Goal: Transaction & Acquisition: Purchase product/service

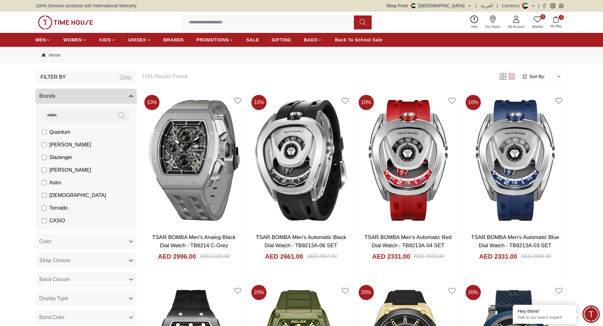
click at [72, 20] on img at bounding box center [65, 23] width 55 height 14
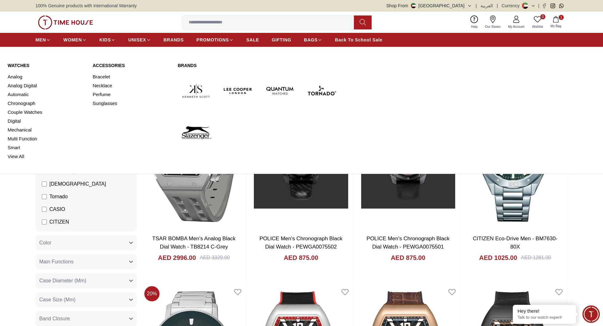
click at [22, 67] on link "Watches" at bounding box center [47, 65] width 78 height 6
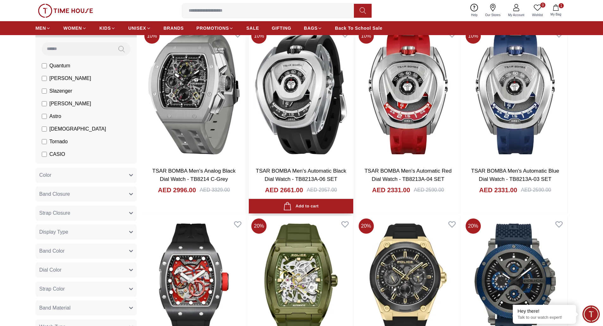
scroll to position [190, 0]
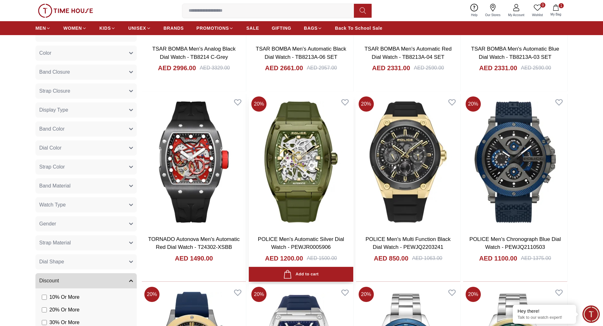
click at [315, 149] on img at bounding box center [301, 162] width 104 height 136
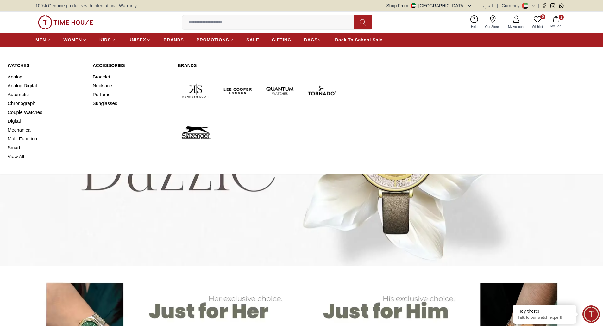
click at [23, 67] on link "Watches" at bounding box center [47, 65] width 78 height 6
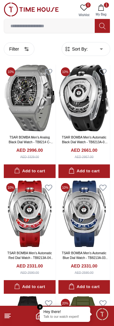
click at [28, 10] on img at bounding box center [31, 10] width 55 height 14
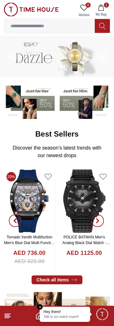
click at [23, 3] on img at bounding box center [31, 10] width 55 height 14
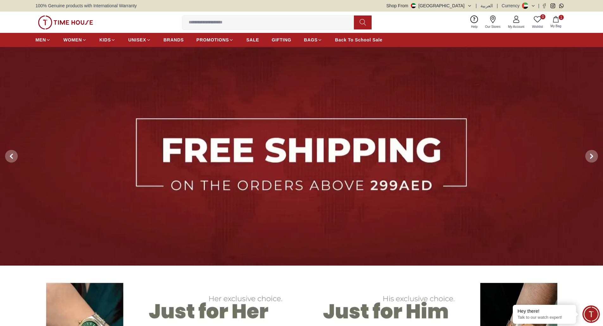
click at [66, 18] on img at bounding box center [65, 23] width 55 height 14
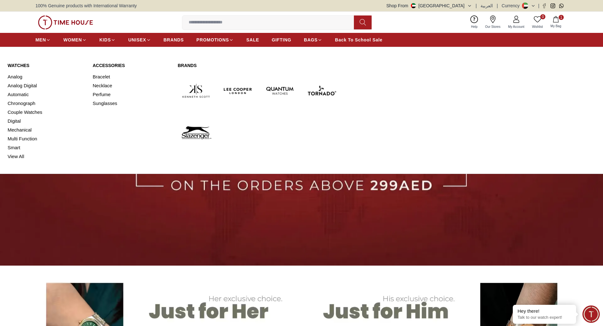
click at [18, 64] on link "Watches" at bounding box center [47, 65] width 78 height 6
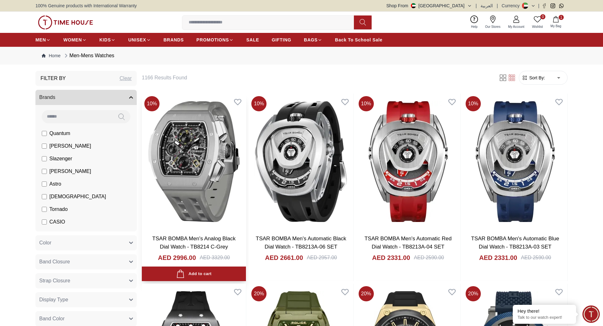
scroll to position [158, 0]
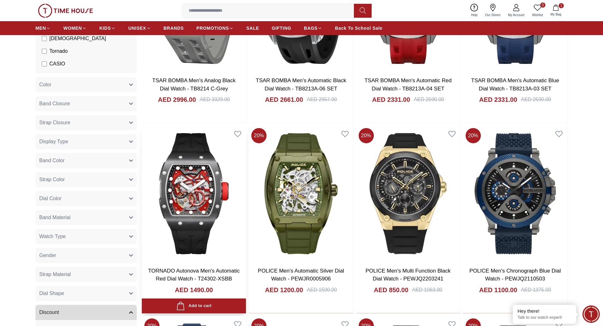
click at [184, 193] on img at bounding box center [194, 194] width 104 height 136
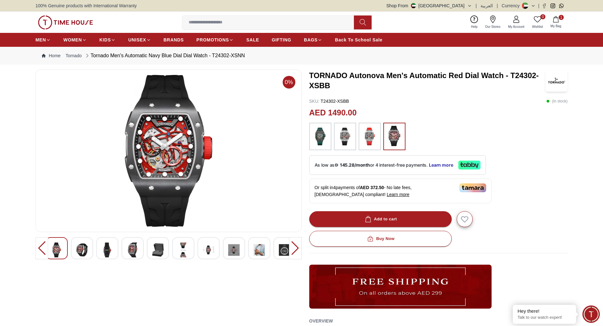
click at [69, 21] on img at bounding box center [65, 23] width 55 height 14
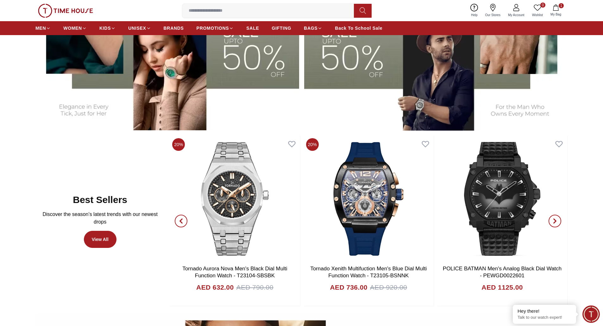
scroll to position [380, 0]
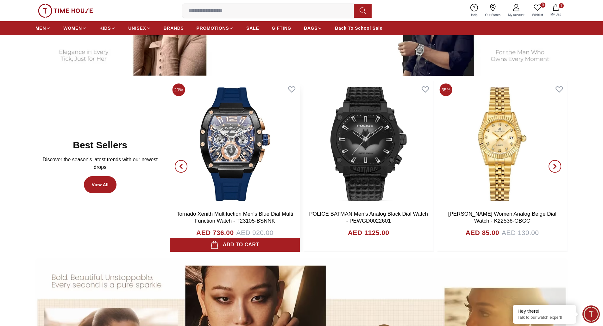
click at [254, 146] on img at bounding box center [235, 144] width 130 height 127
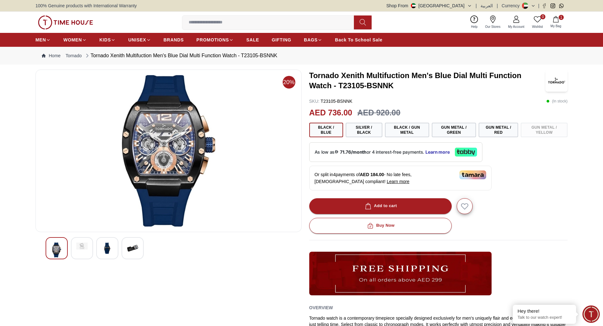
click at [107, 251] on img at bounding box center [107, 248] width 11 height 11
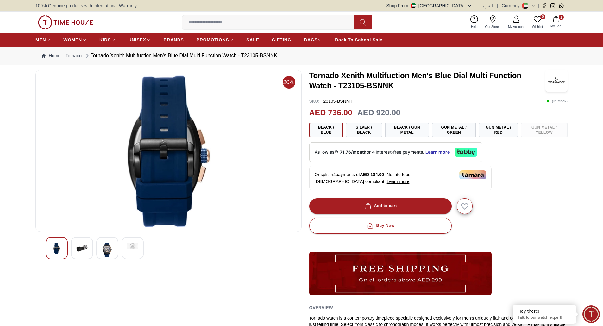
click at [55, 251] on img at bounding box center [56, 248] width 11 height 11
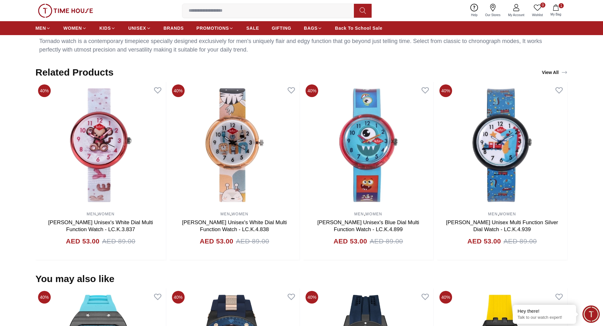
scroll to position [380, 0]
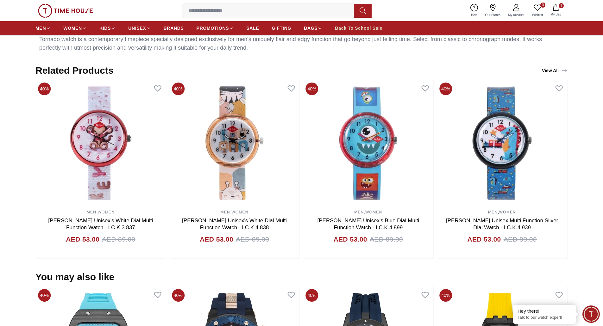
click at [350, 25] on link "Back To School Sale" at bounding box center [358, 27] width 47 height 11
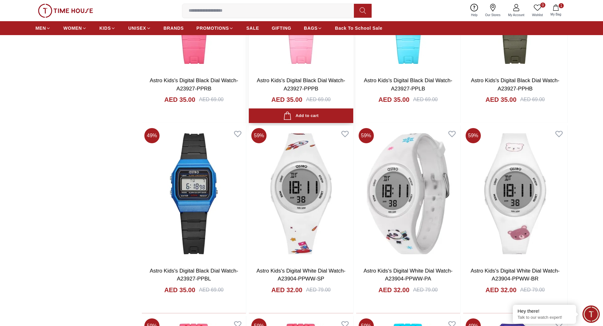
scroll to position [538, 0]
